Goal: Task Accomplishment & Management: Manage account settings

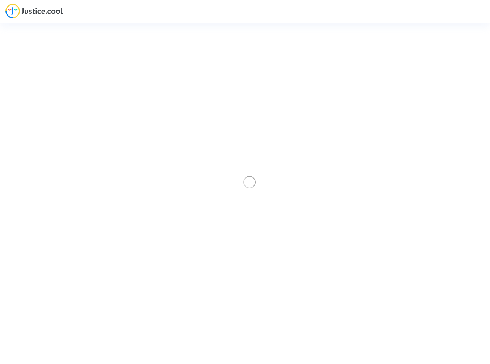
click at [50, 10] on div "Envoyer" at bounding box center [245, 182] width 490 height 364
click at [97, 116] on div "Envoyer" at bounding box center [245, 182] width 490 height 364
